Goal: Check status: Check status

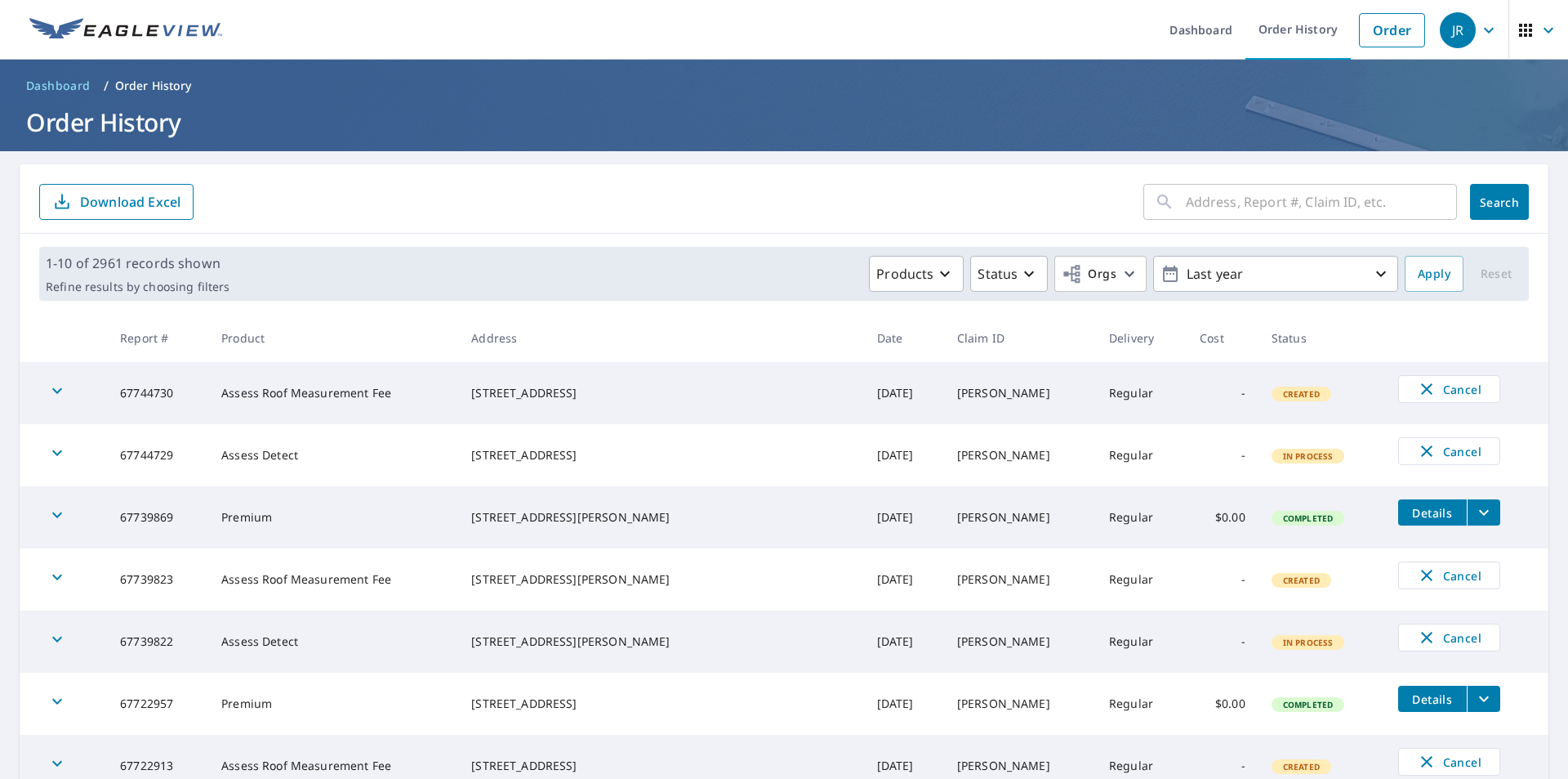
click at [1519, 30] on icon "button" at bounding box center [1525, 30] width 13 height 13
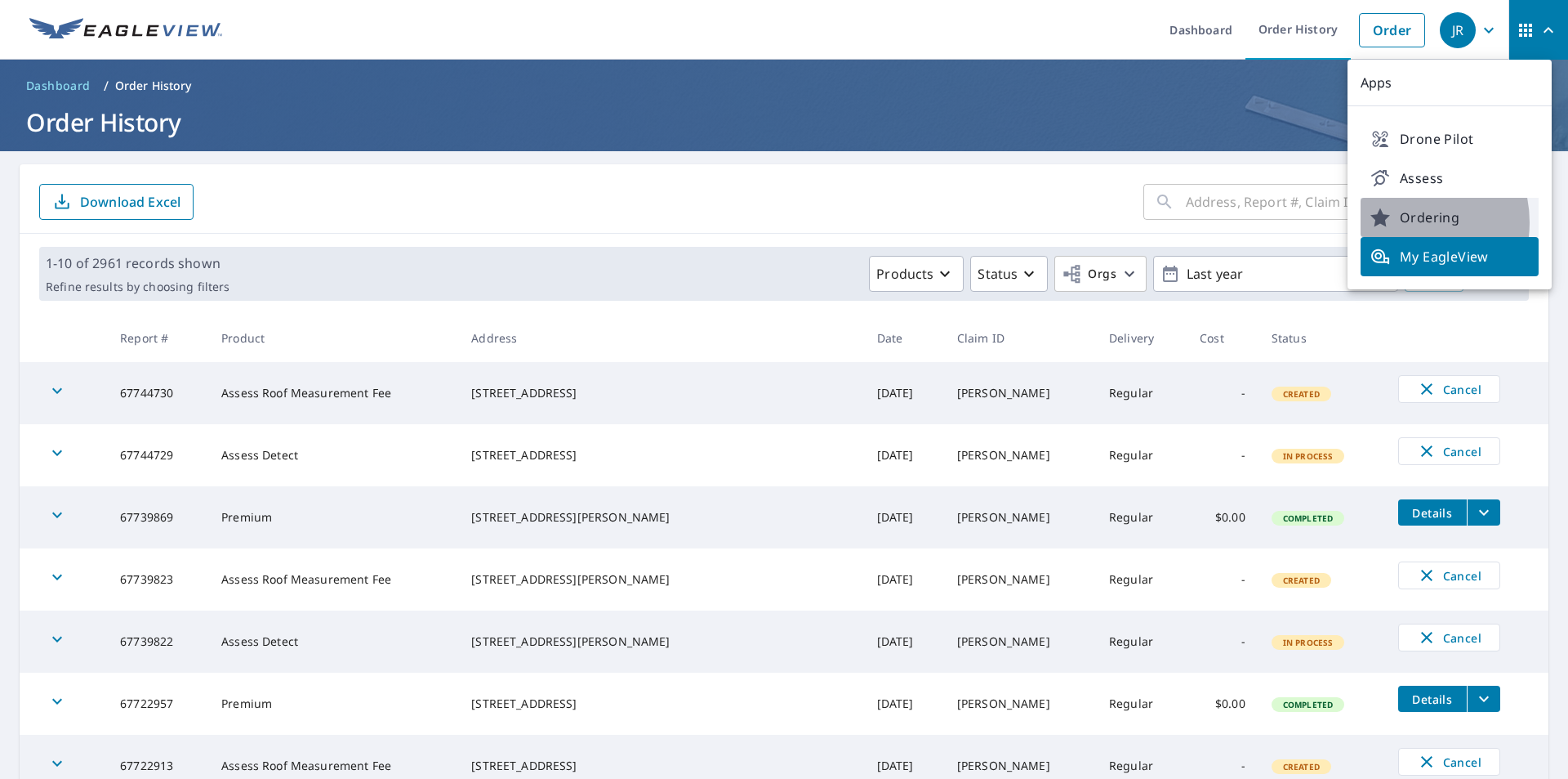
click at [1402, 222] on span "Ordering" at bounding box center [1449, 218] width 159 height 20
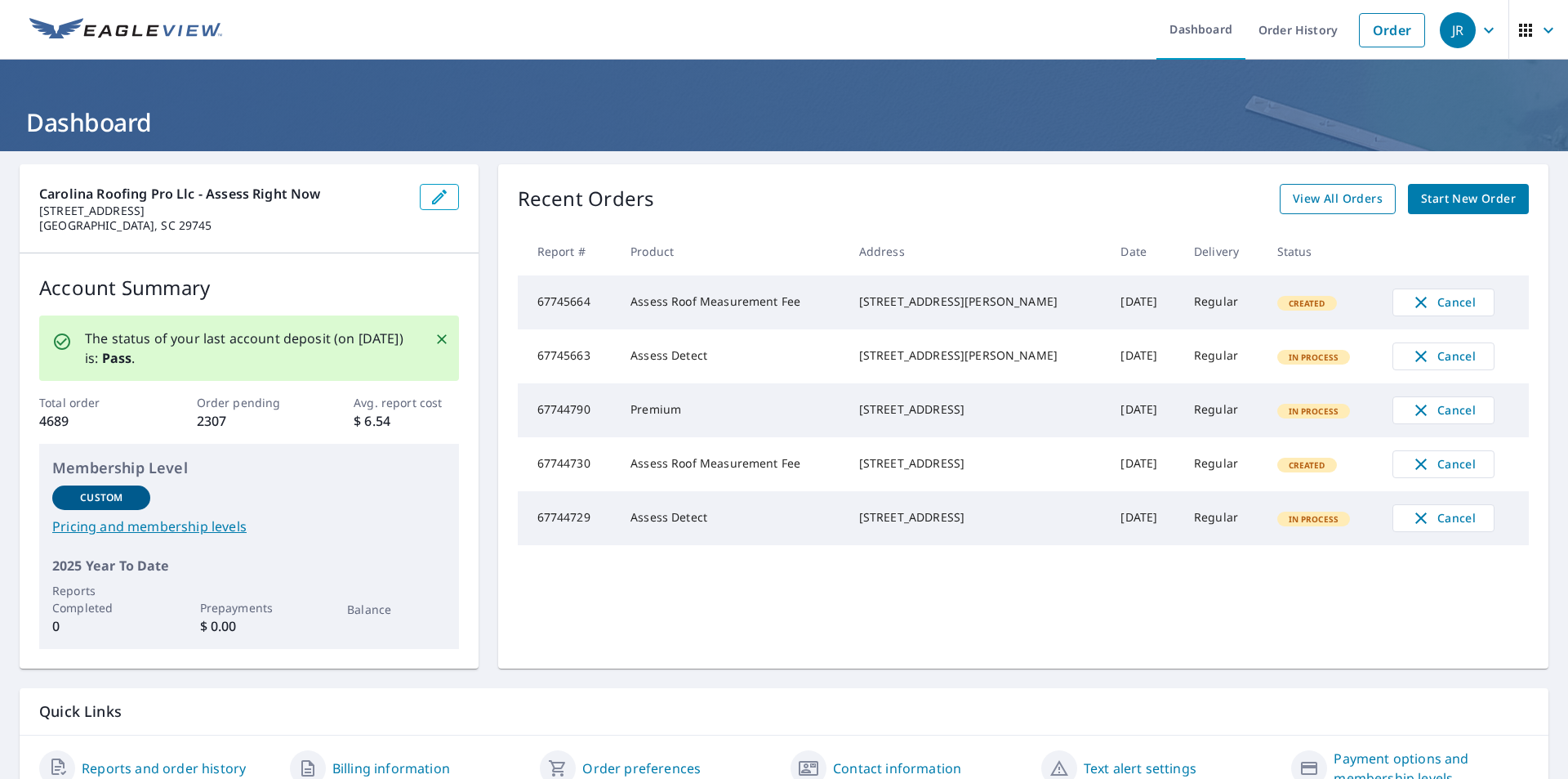
click at [1293, 203] on span "View All Orders" at bounding box center [1338, 199] width 90 height 21
